Goal: Transaction & Acquisition: Purchase product/service

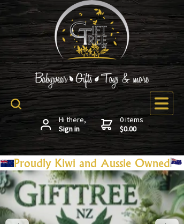
scroll to position [7302, 0]
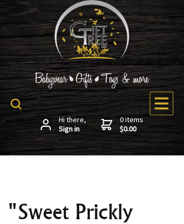
scroll to position [1440, 0]
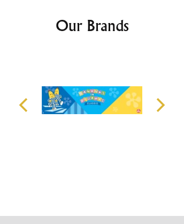
scroll to position [126, 0]
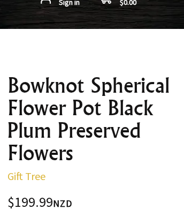
click at [122, 7] on strong "$0.00" at bounding box center [132, 3] width 24 height 10
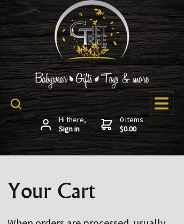
click at [122, 124] on strong "$0.00" at bounding box center [132, 129] width 24 height 10
